Goal: Transaction & Acquisition: Purchase product/service

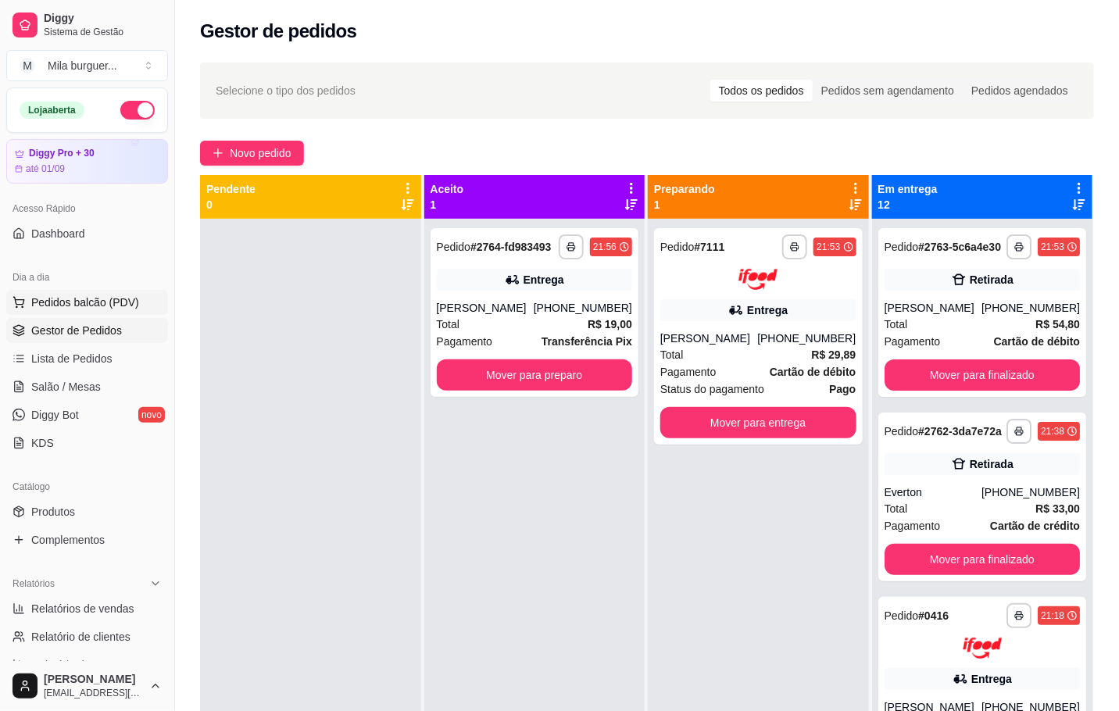
click at [127, 302] on span "Pedidos balcão (PDV)" at bounding box center [85, 303] width 108 height 16
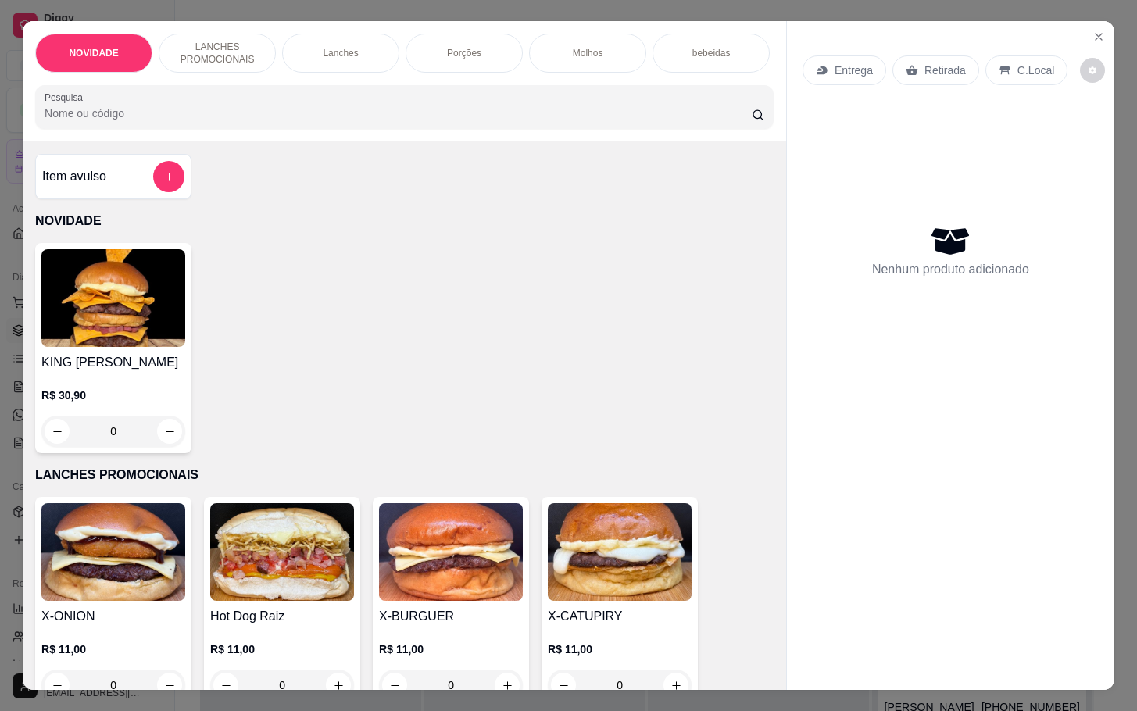
scroll to position [234, 0]
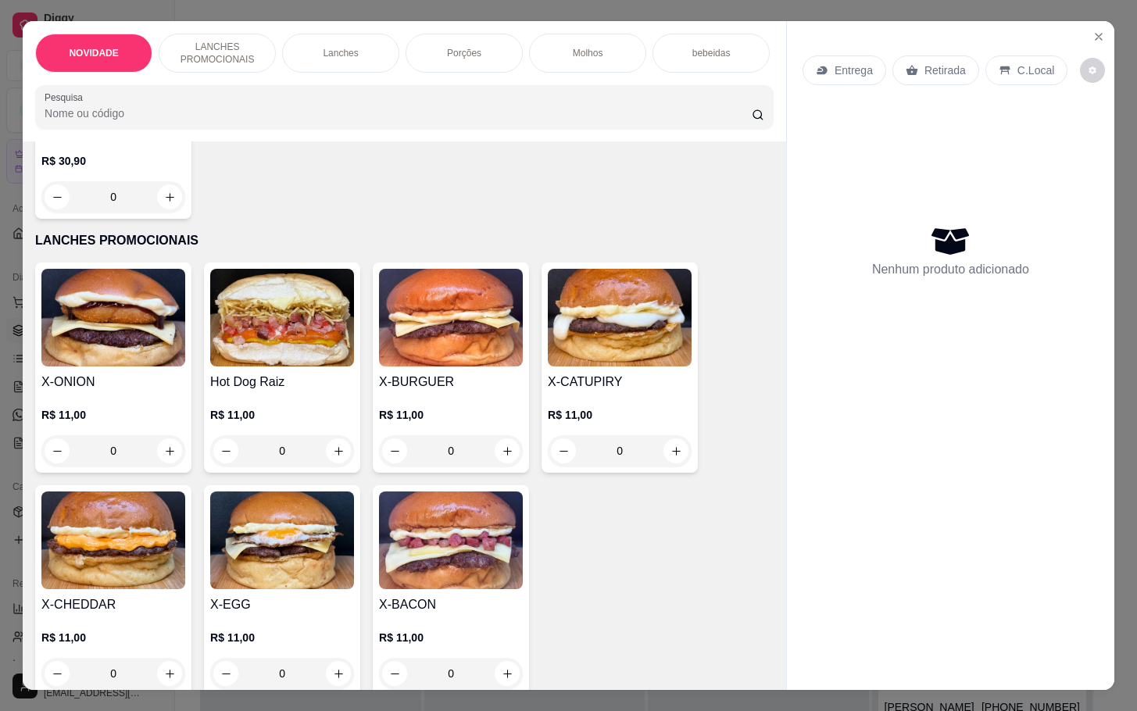
click at [434, 588] on img at bounding box center [451, 541] width 144 height 98
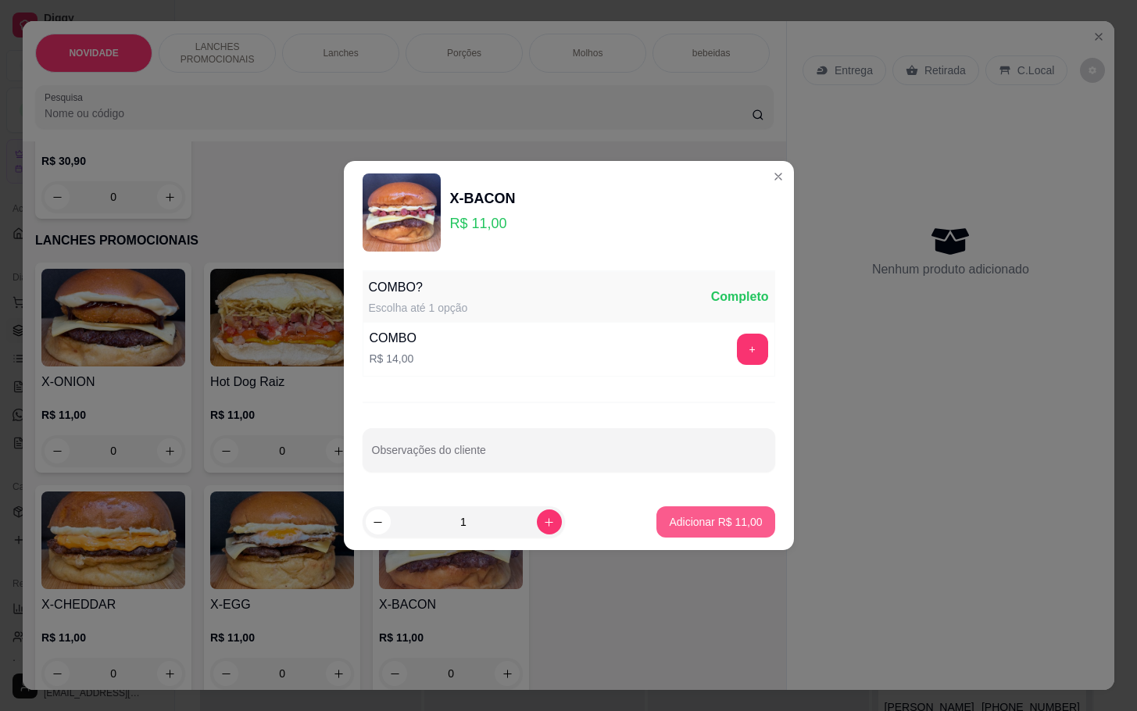
click at [656, 509] on button "Adicionar R$ 11,00" at bounding box center [715, 521] width 118 height 31
type input "1"
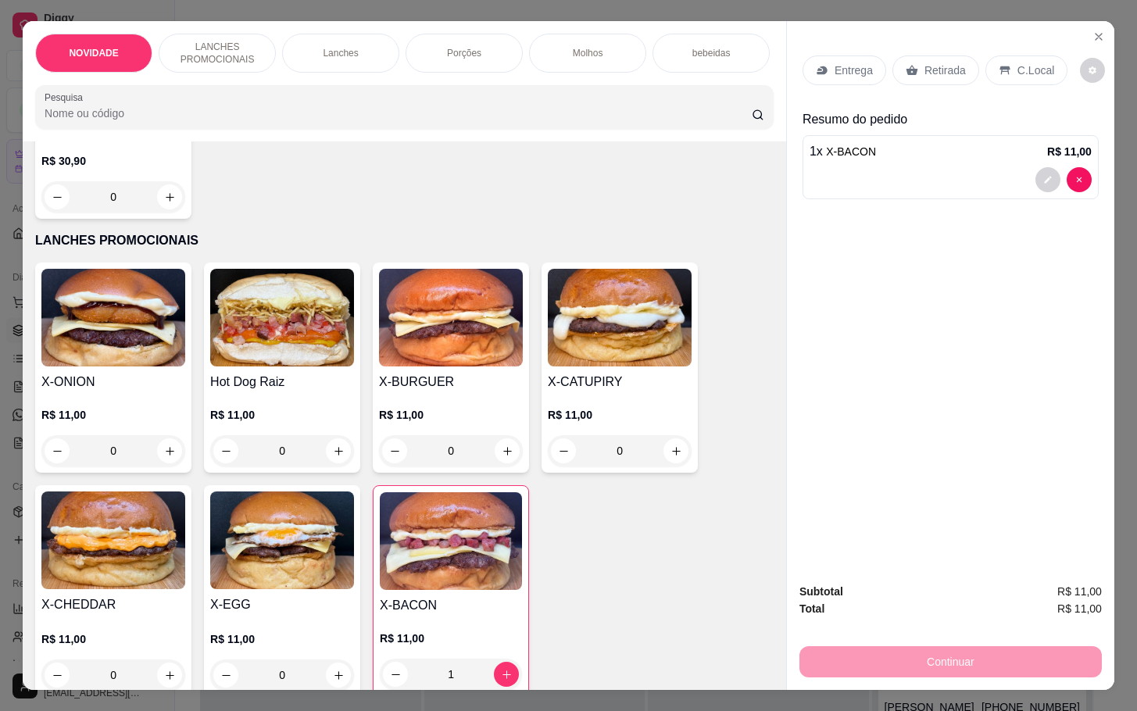
click at [472, 587] on img at bounding box center [451, 541] width 142 height 98
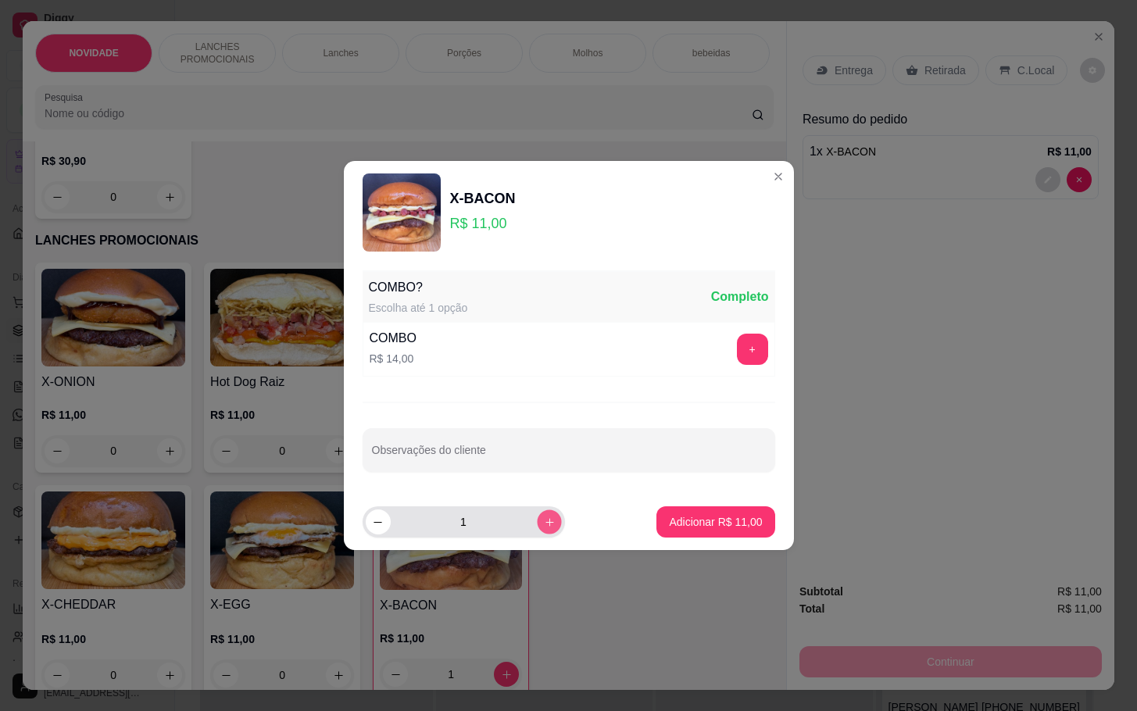
click at [543, 527] on icon "increase-product-quantity" at bounding box center [549, 523] width 12 height 12
type input "3"
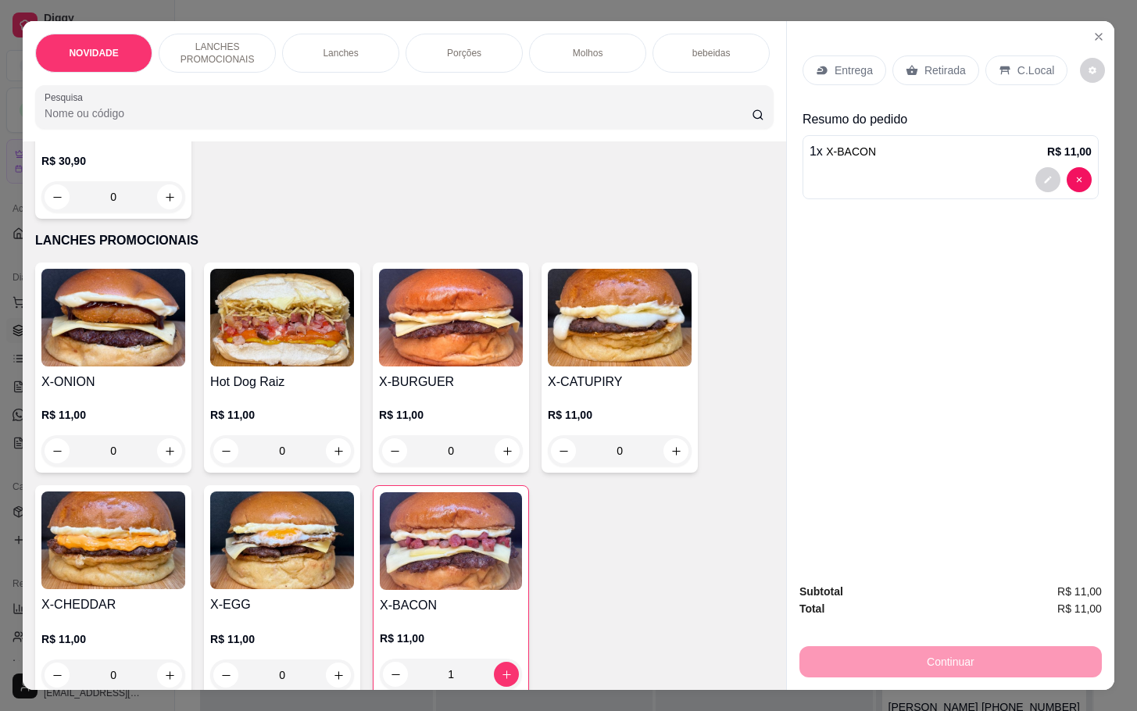
click at [702, 535] on div "X-ONION R$ 11,00 0 Hot Dog Raiz R$ 11,00 0 X-BURGUER R$ 11,00 0 X-CATUPIRY R$ 1…" at bounding box center [404, 480] width 738 height 434
drag, startPoint x: 526, startPoint y: 594, endPoint x: 539, endPoint y: 591, distance: 13.6
click at [528, 593] on div "X-ONION R$ 11,00 0 Hot Dog Raiz R$ 11,00 0 X-BURGUER R$ 11,00 0 X-CATUPIRY R$ 1…" at bounding box center [404, 480] width 738 height 434
click at [520, 565] on div "X-ONION R$ 11,00 0 Hot Dog Raiz R$ 11,00 0 X-BURGUER R$ 11,00 0 X-CATUPIRY R$ 1…" at bounding box center [404, 480] width 738 height 434
click at [471, 574] on img at bounding box center [451, 541] width 142 height 98
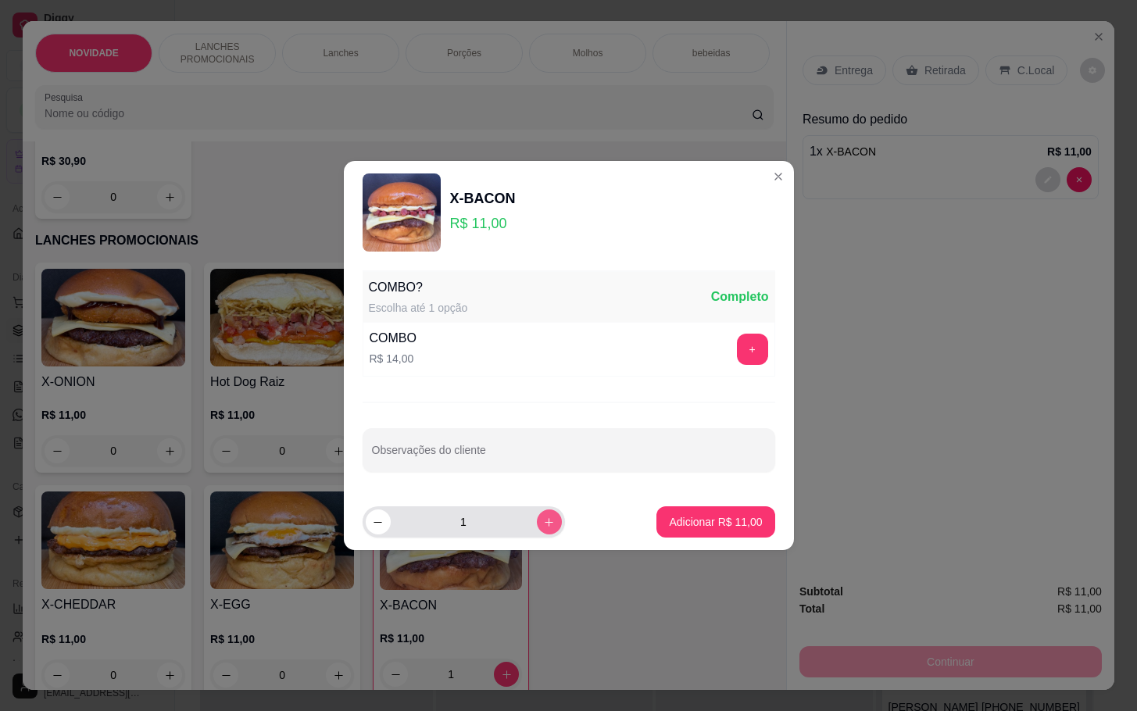
click at [537, 511] on button "increase-product-quantity" at bounding box center [549, 522] width 25 height 25
type input "2"
click at [692, 520] on p "Adicionar R$ 22,00" at bounding box center [715, 522] width 93 height 16
type input "3"
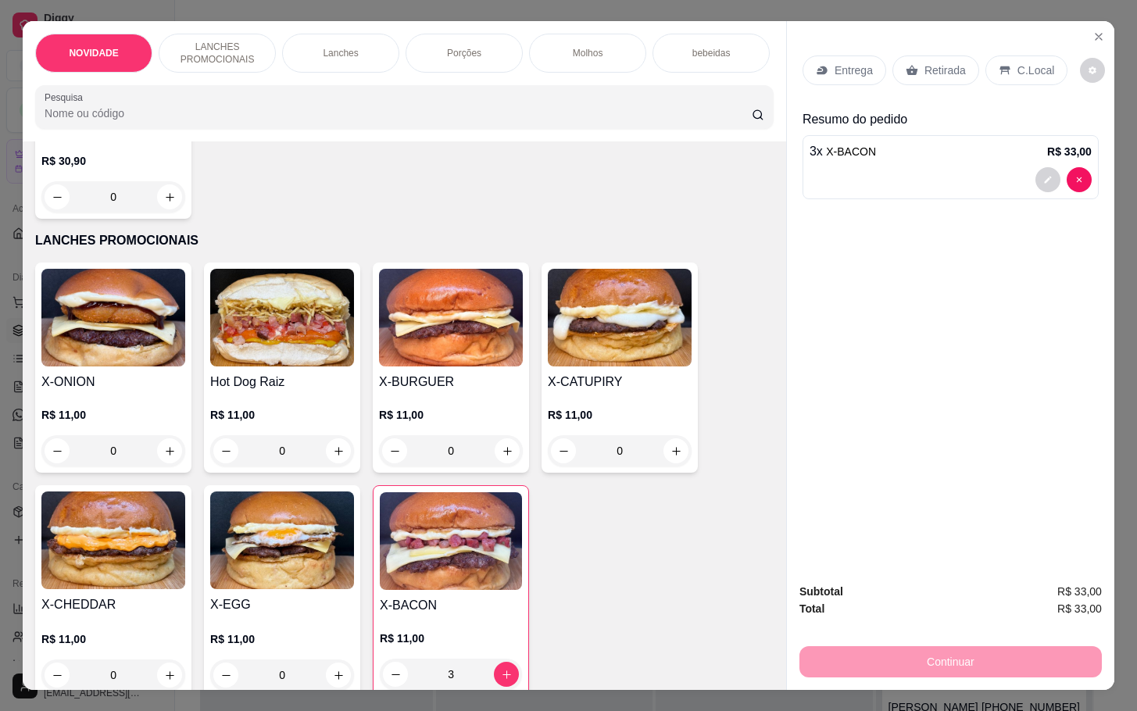
click at [109, 497] on div "X-CHEDDAR R$ 11,00 0" at bounding box center [113, 591] width 156 height 212
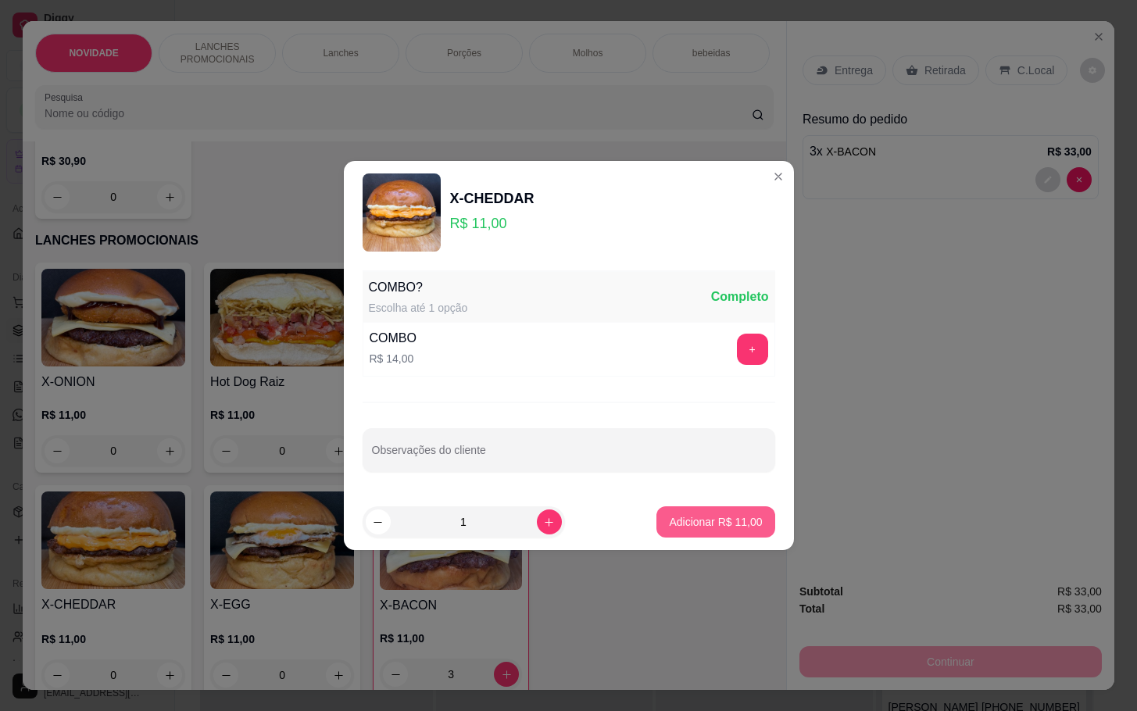
click at [731, 512] on button "Adicionar R$ 11,00" at bounding box center [715, 521] width 118 height 31
type input "1"
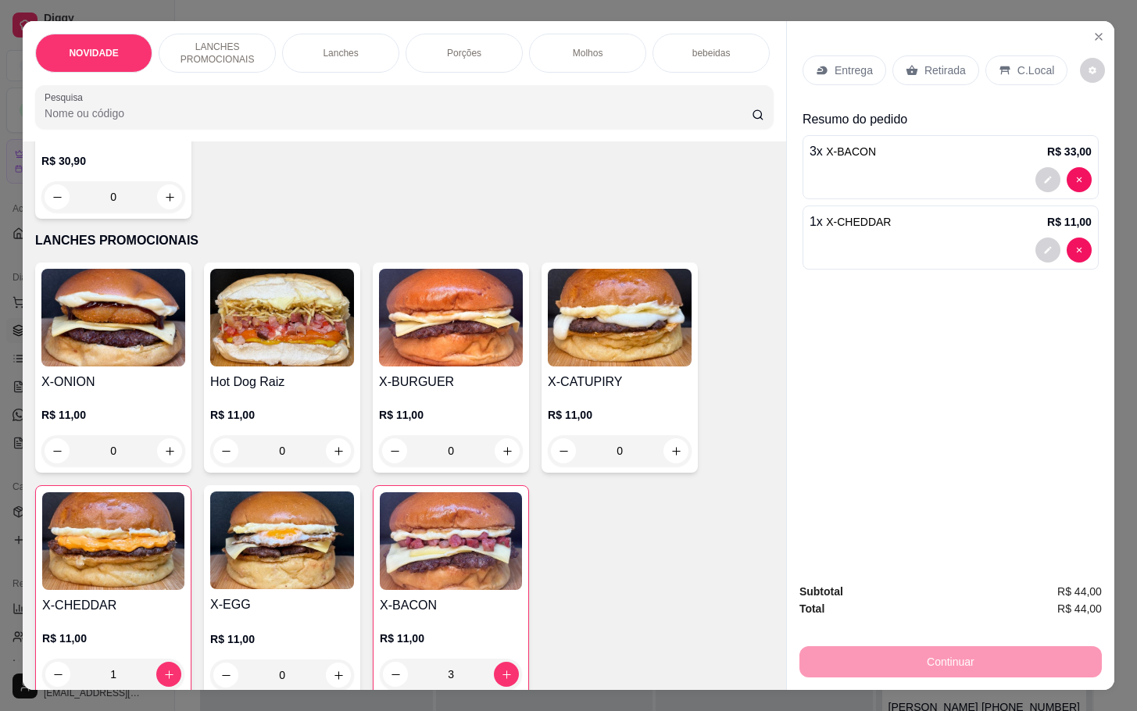
click at [910, 64] on div "Retirada" at bounding box center [935, 70] width 87 height 30
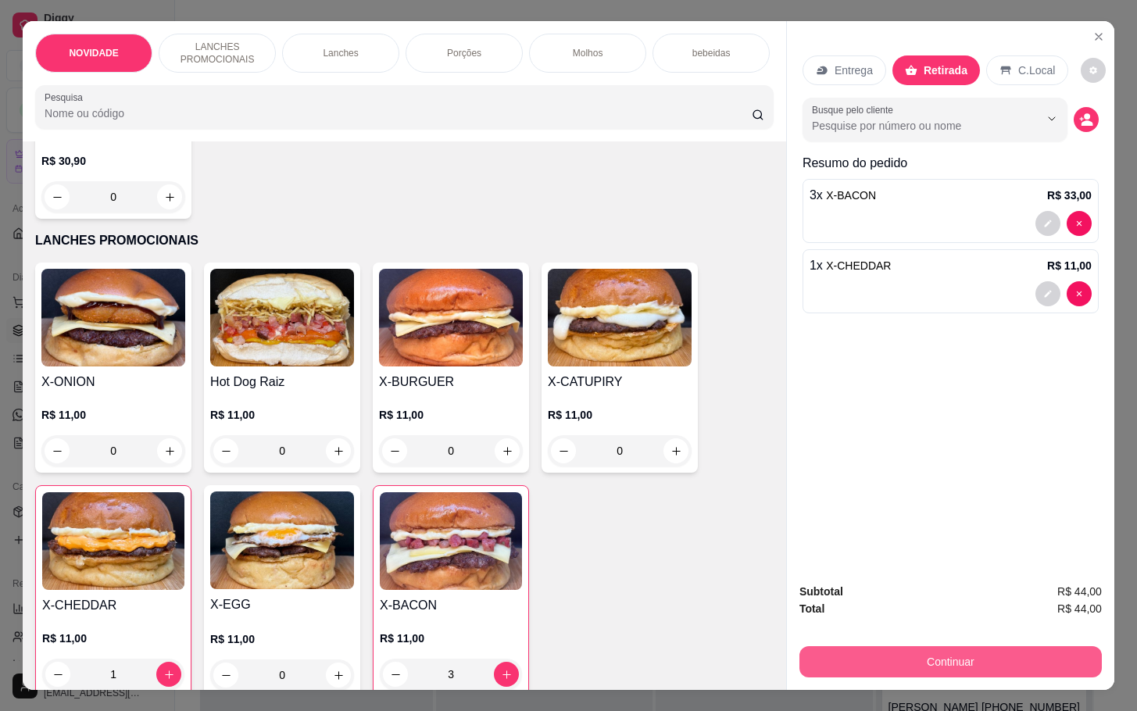
click at [959, 646] on button "Continuar" at bounding box center [950, 661] width 302 height 31
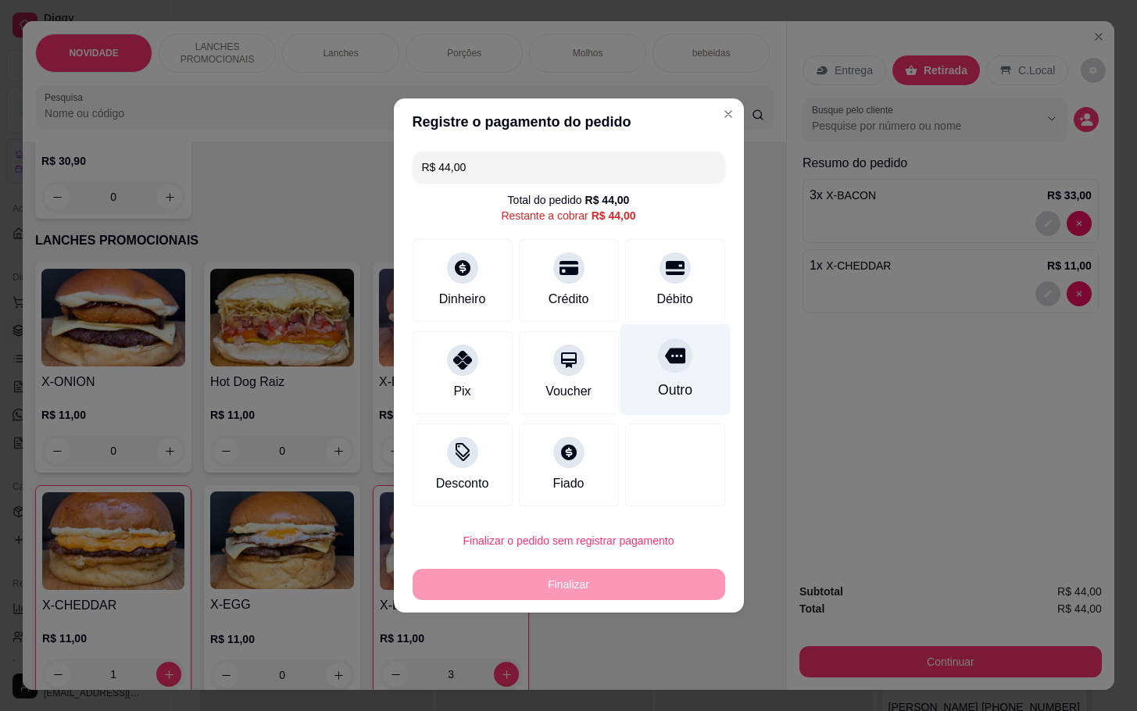
click at [636, 355] on div "Outro" at bounding box center [675, 369] width 110 height 91
type input "R$ 0,00"
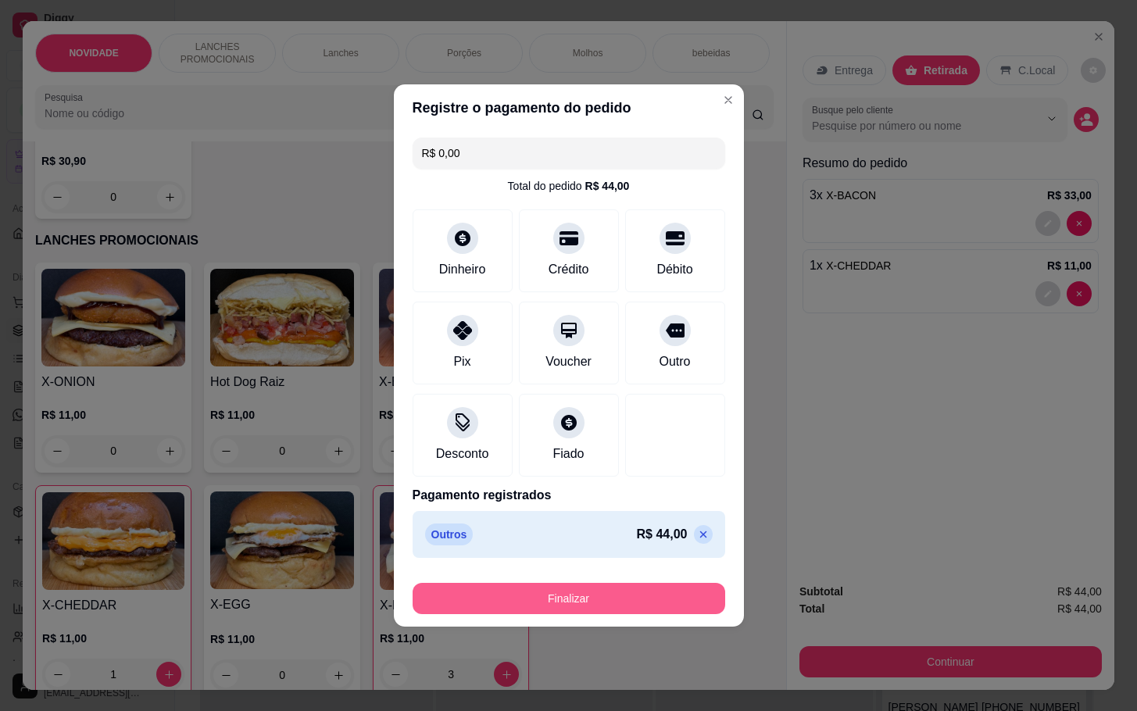
click at [568, 600] on button "Finalizar" at bounding box center [569, 598] width 313 height 31
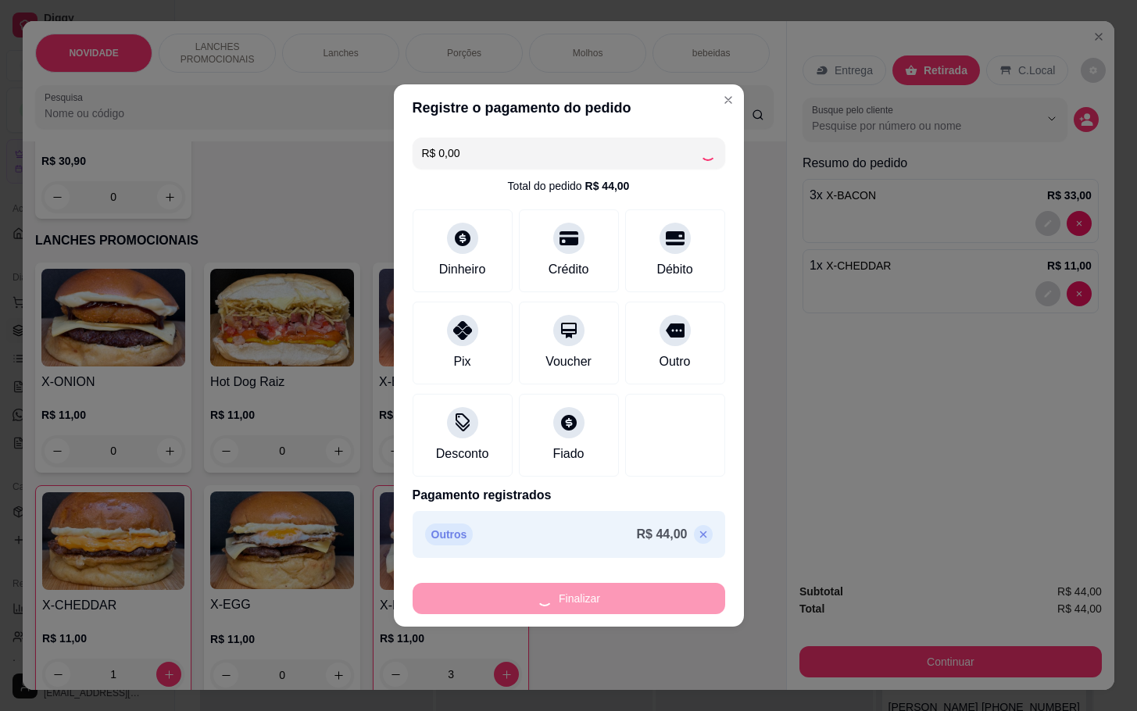
type input "0"
type input "-R$ 44,00"
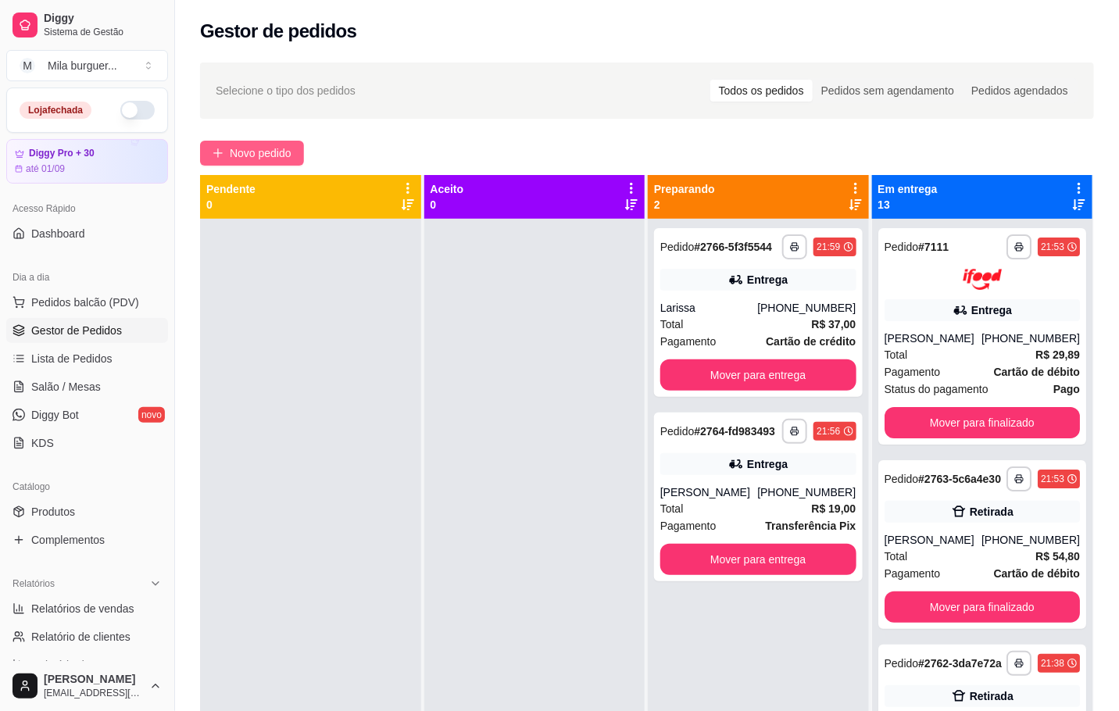
click at [281, 148] on span "Novo pedido" at bounding box center [261, 153] width 62 height 17
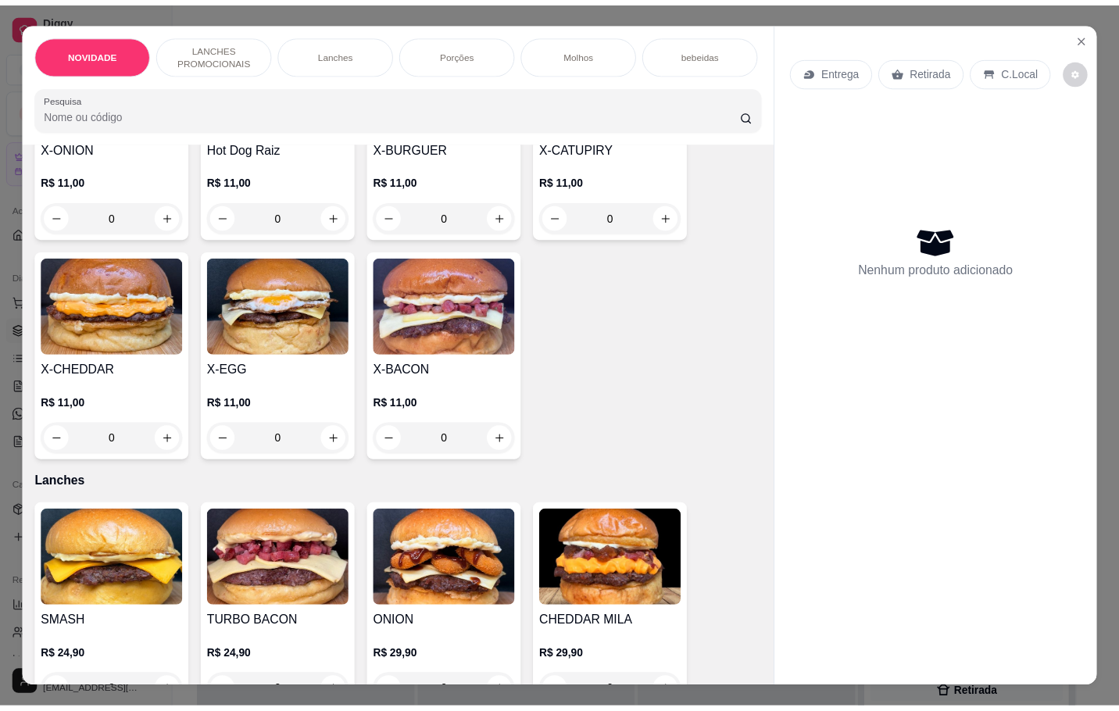
scroll to position [352, 0]
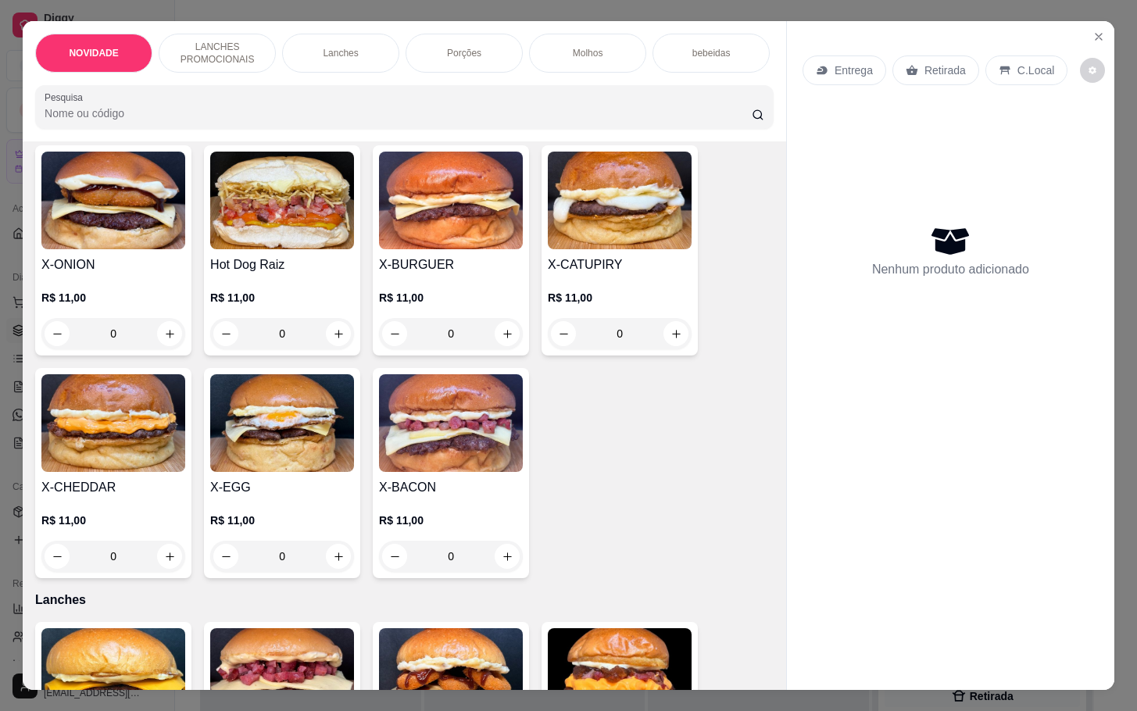
click at [333, 560] on div "0" at bounding box center [282, 556] width 144 height 31
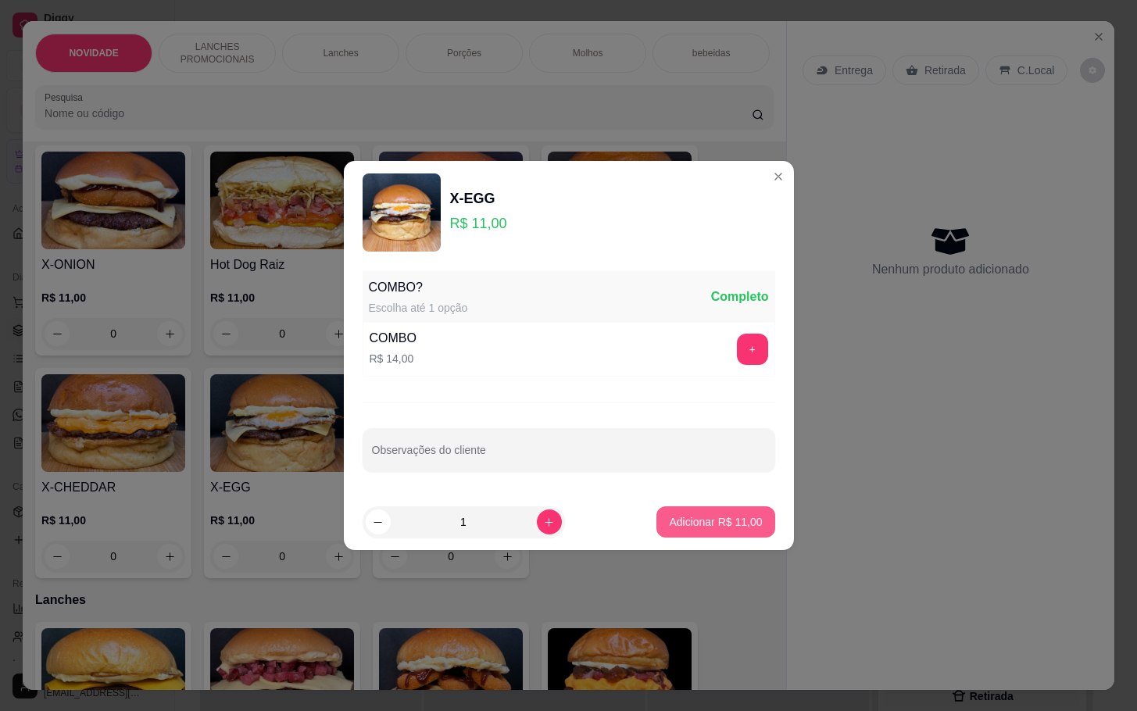
click at [695, 512] on button "Adicionar R$ 11,00" at bounding box center [715, 521] width 118 height 31
type input "1"
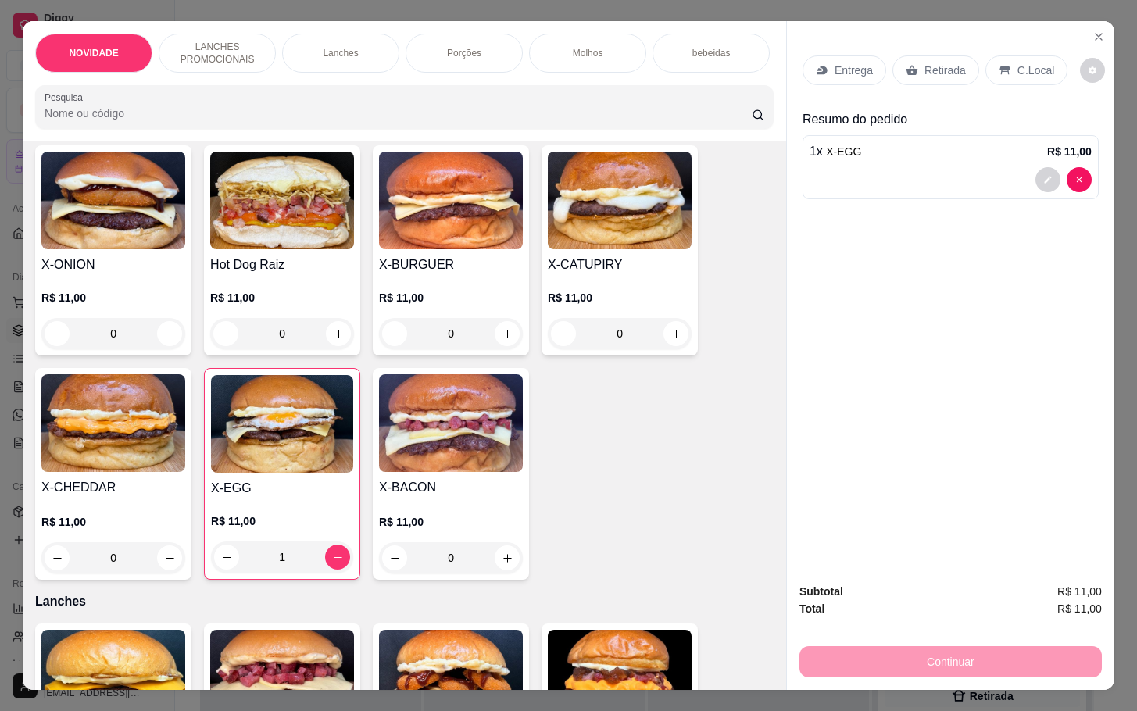
click at [495, 338] on div "0" at bounding box center [451, 333] width 144 height 31
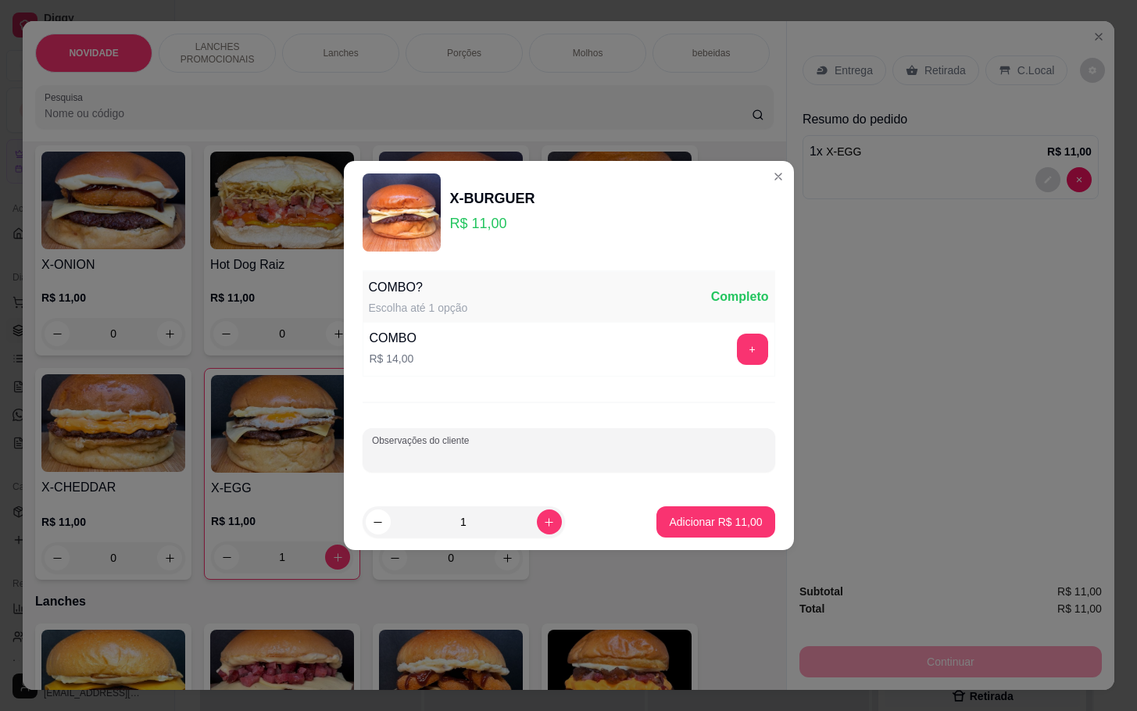
click at [626, 451] on input "Observações do cliente" at bounding box center [569, 457] width 394 height 16
type input "X salada"
click at [664, 513] on button "Adicionar R$ 11,00" at bounding box center [715, 521] width 118 height 31
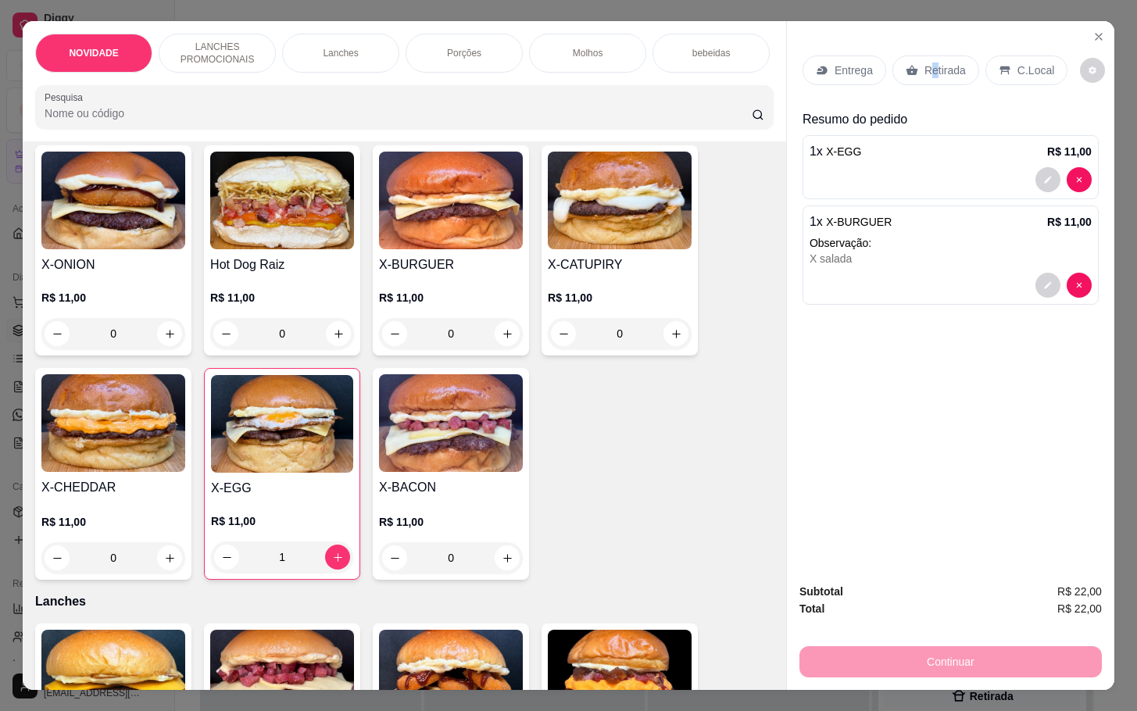
drag, startPoint x: 924, startPoint y: 30, endPoint x: 924, endPoint y: 80, distance: 49.2
click at [928, 38] on div "Entrega Retirada C.Local Resumo do pedido 1 x X-EGG R$ 11,00 1 x X-BURGUER R$ 1…" at bounding box center [950, 295] width 327 height 549
click at [932, 63] on p "Retirada" at bounding box center [944, 71] width 41 height 16
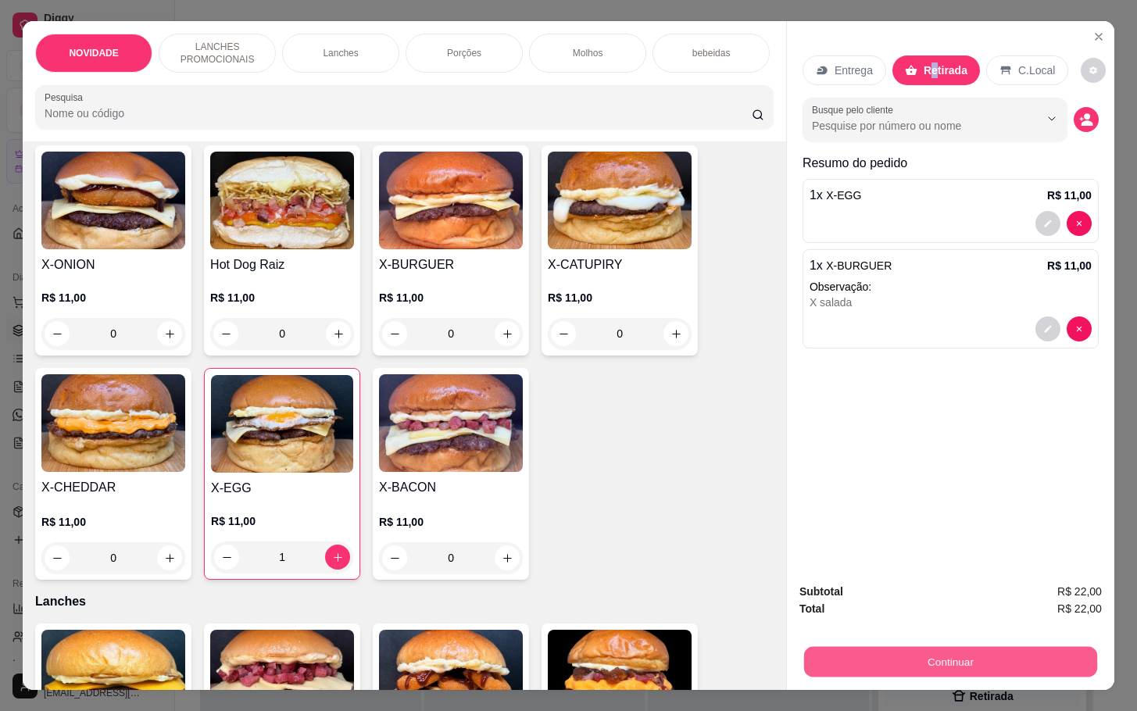
click at [899, 657] on button "Continuar" at bounding box center [950, 661] width 293 height 30
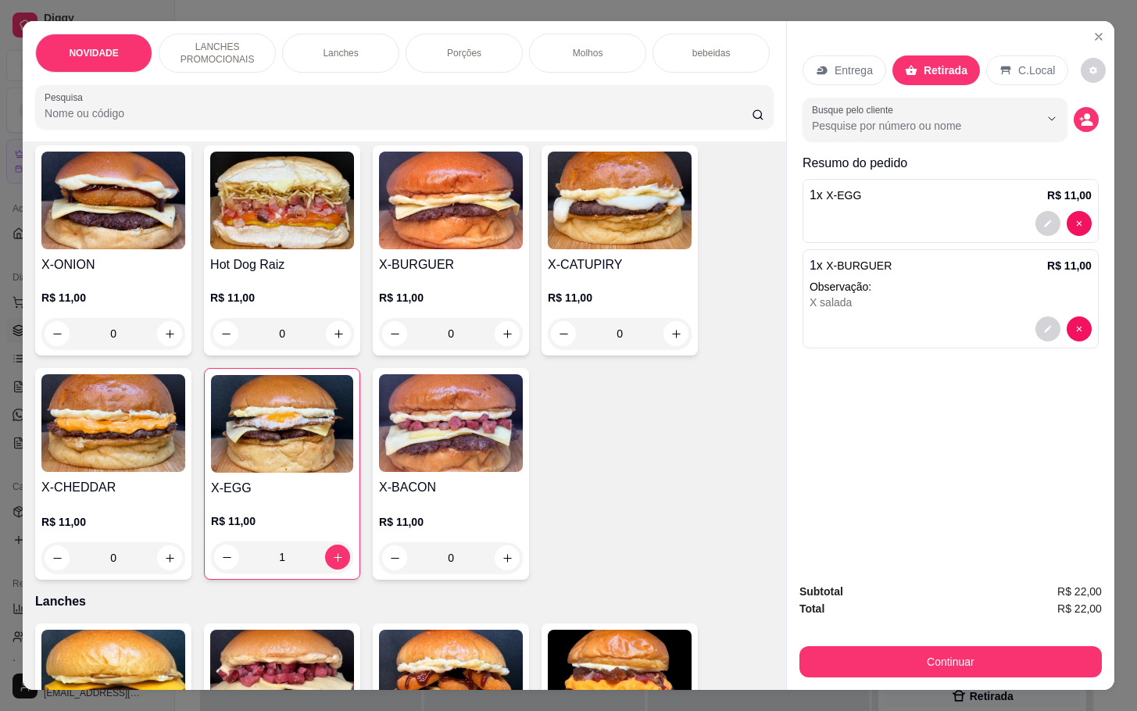
click at [1002, 55] on div "C.Local" at bounding box center [1027, 70] width 82 height 30
click at [914, 626] on div "Subtotal R$ 22,00 Total R$ 22,00 Continuar" at bounding box center [950, 630] width 302 height 95
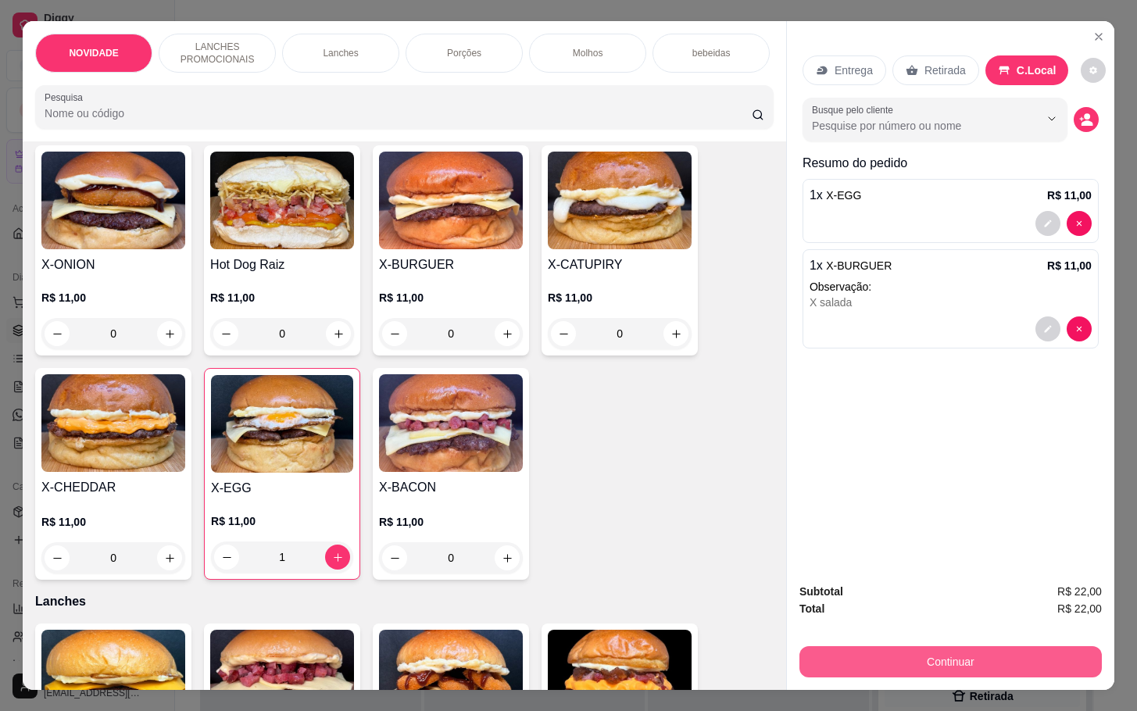
click at [901, 649] on button "Continuar" at bounding box center [950, 661] width 302 height 31
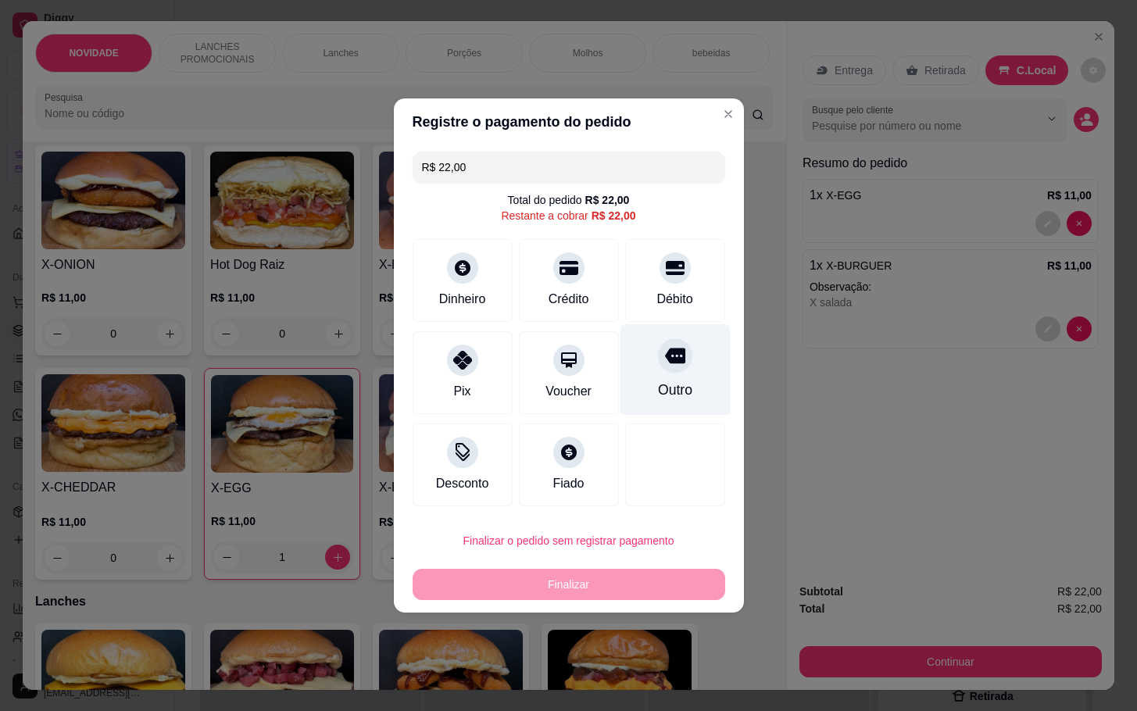
click at [640, 355] on div "Outro" at bounding box center [675, 369] width 110 height 91
type input "R$ 0,00"
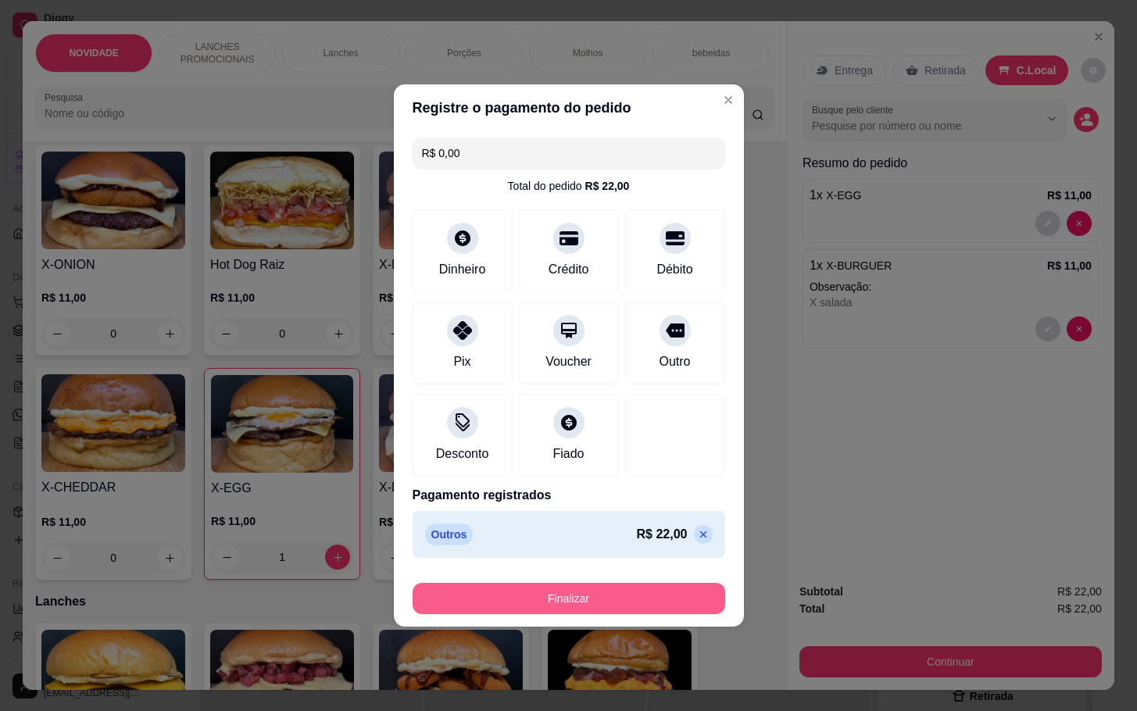
click at [514, 584] on button "Finalizar" at bounding box center [569, 598] width 313 height 31
click at [591, 585] on button "Finalizar" at bounding box center [568, 599] width 303 height 30
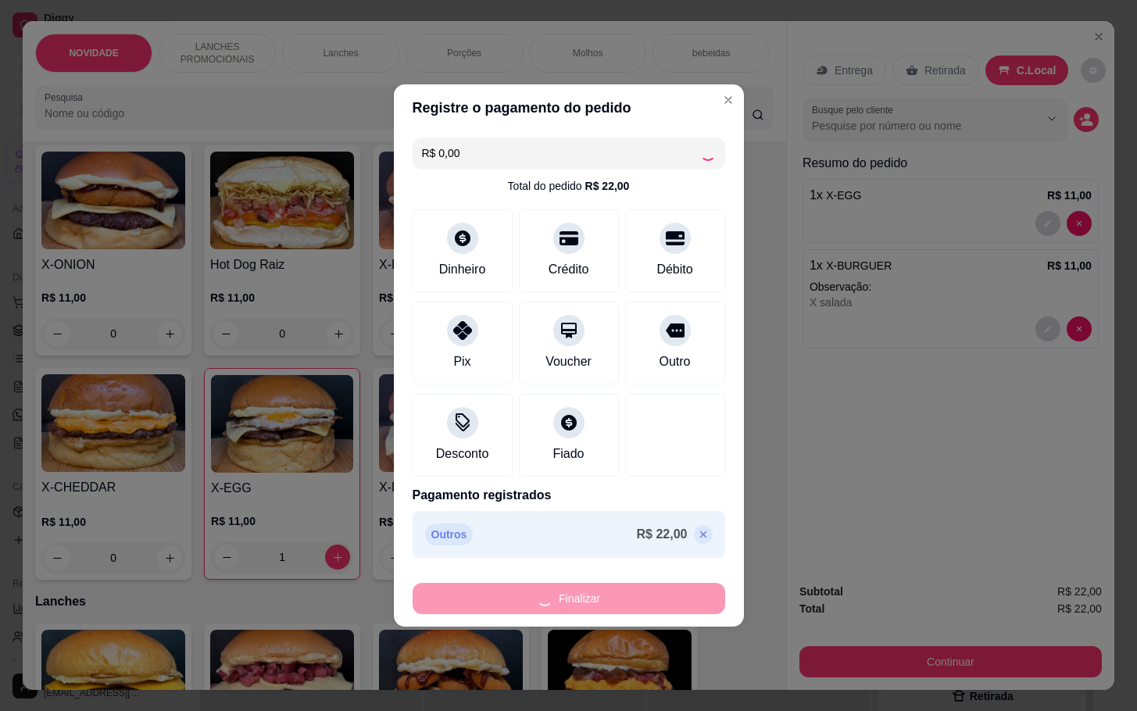
type input "0"
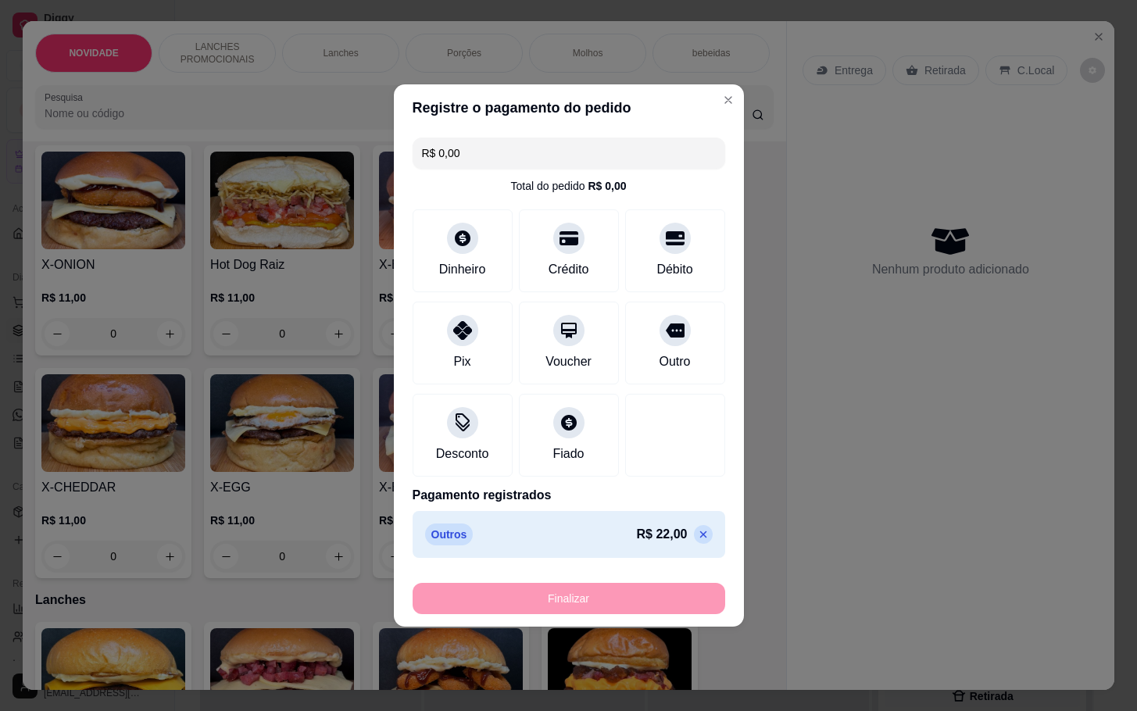
type input "-R$ 22,00"
